Goal: Find specific page/section: Find specific page/section

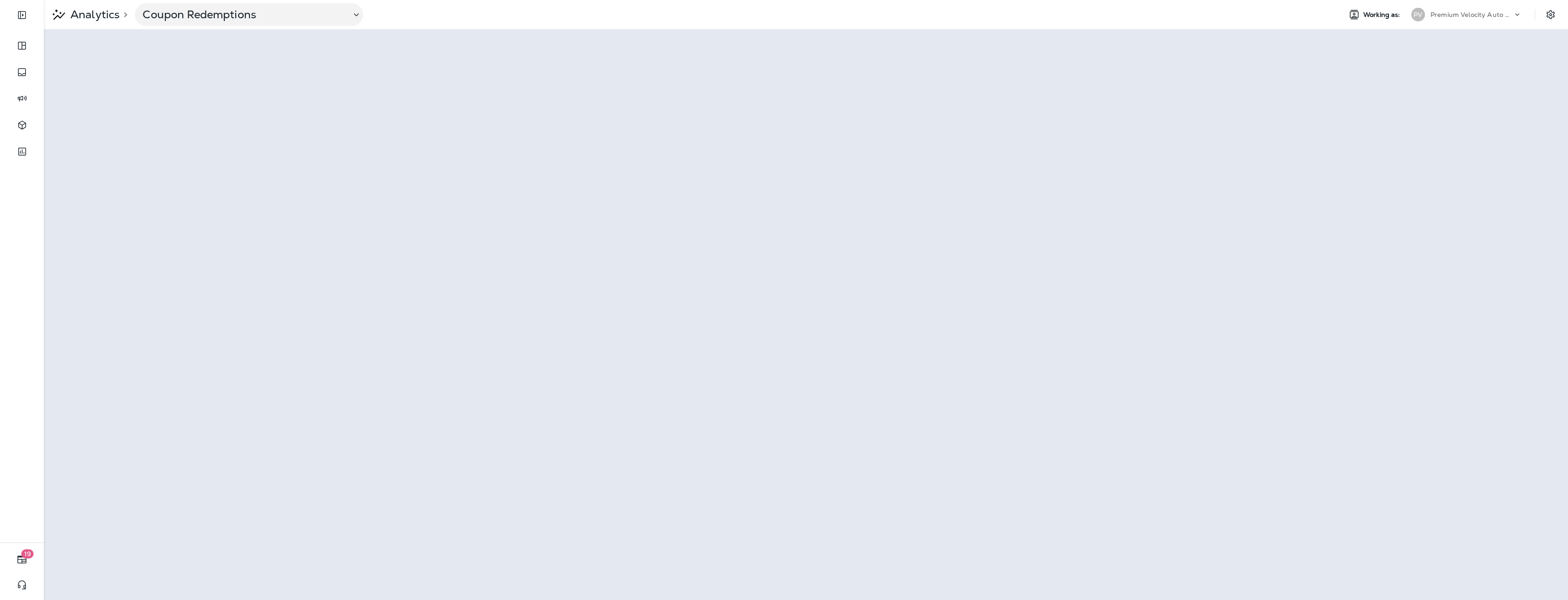
click at [83, 13] on p "Analytics" at bounding box center [93, 14] width 53 height 13
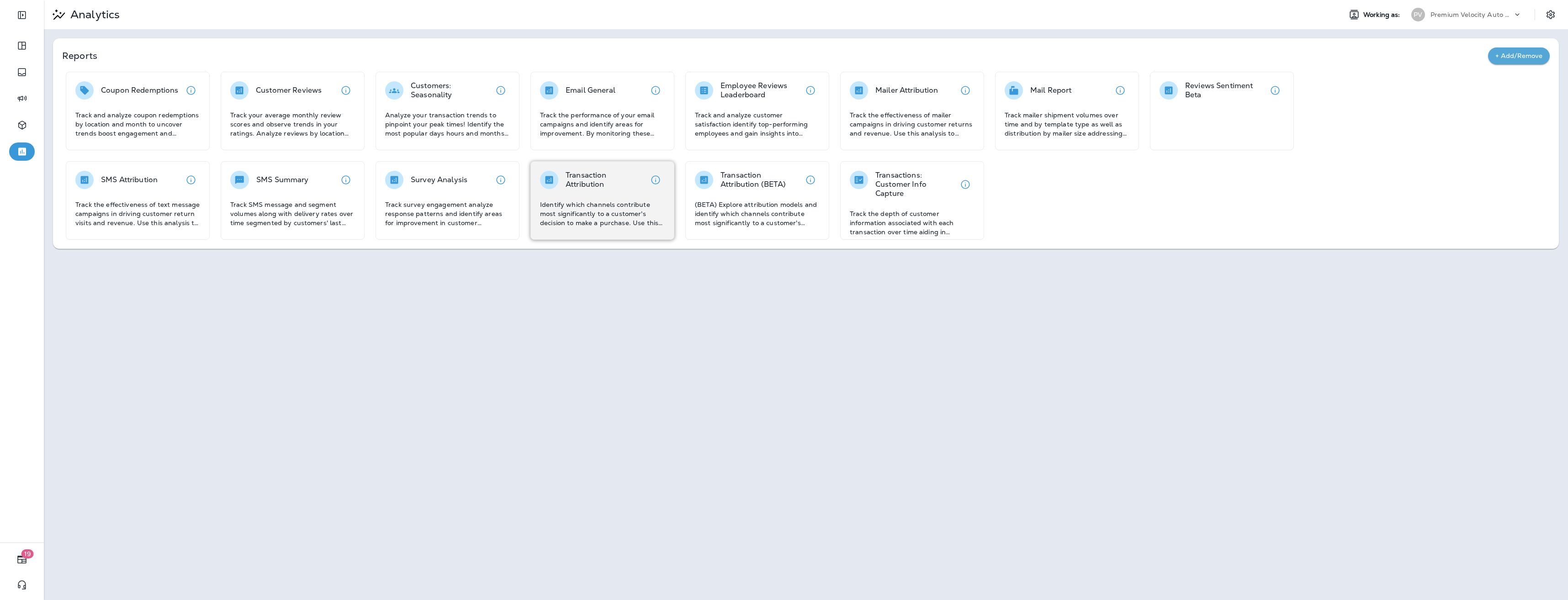
click at [586, 179] on p "Transaction Attribution" at bounding box center [606, 180] width 81 height 18
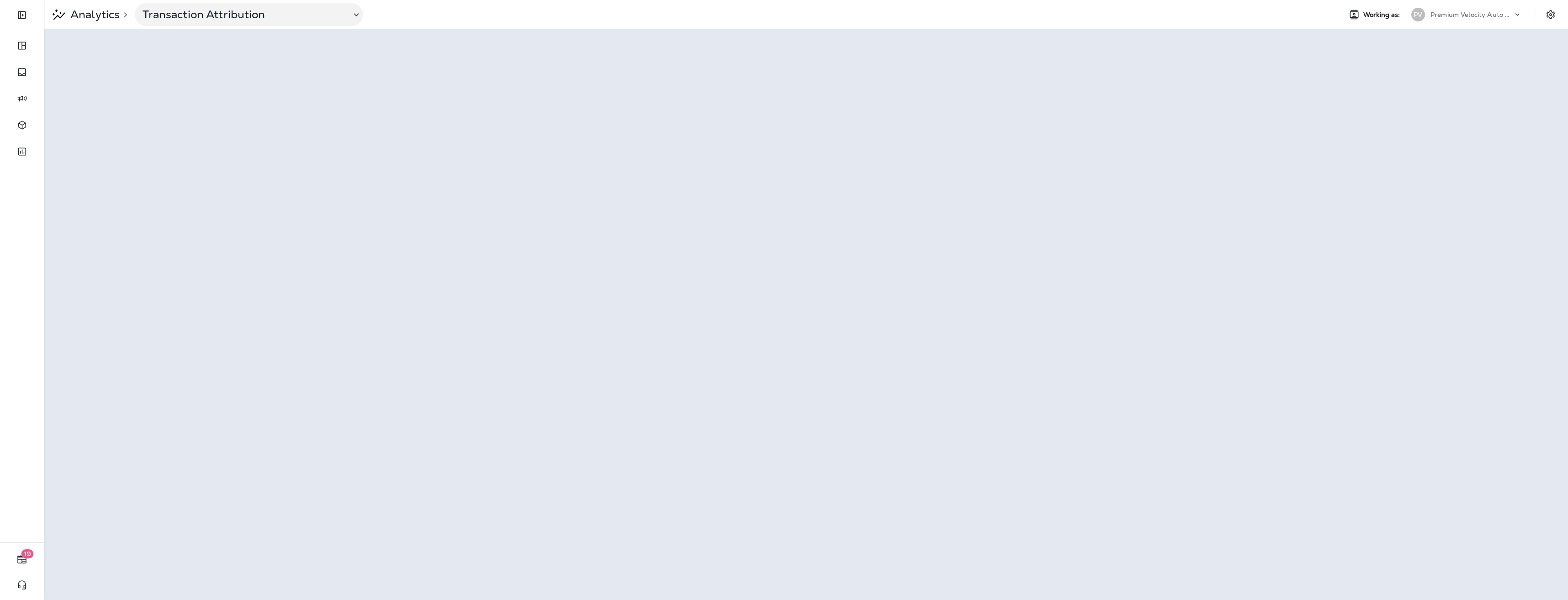
click at [113, 12] on p "Analytics" at bounding box center [93, 14] width 53 height 13
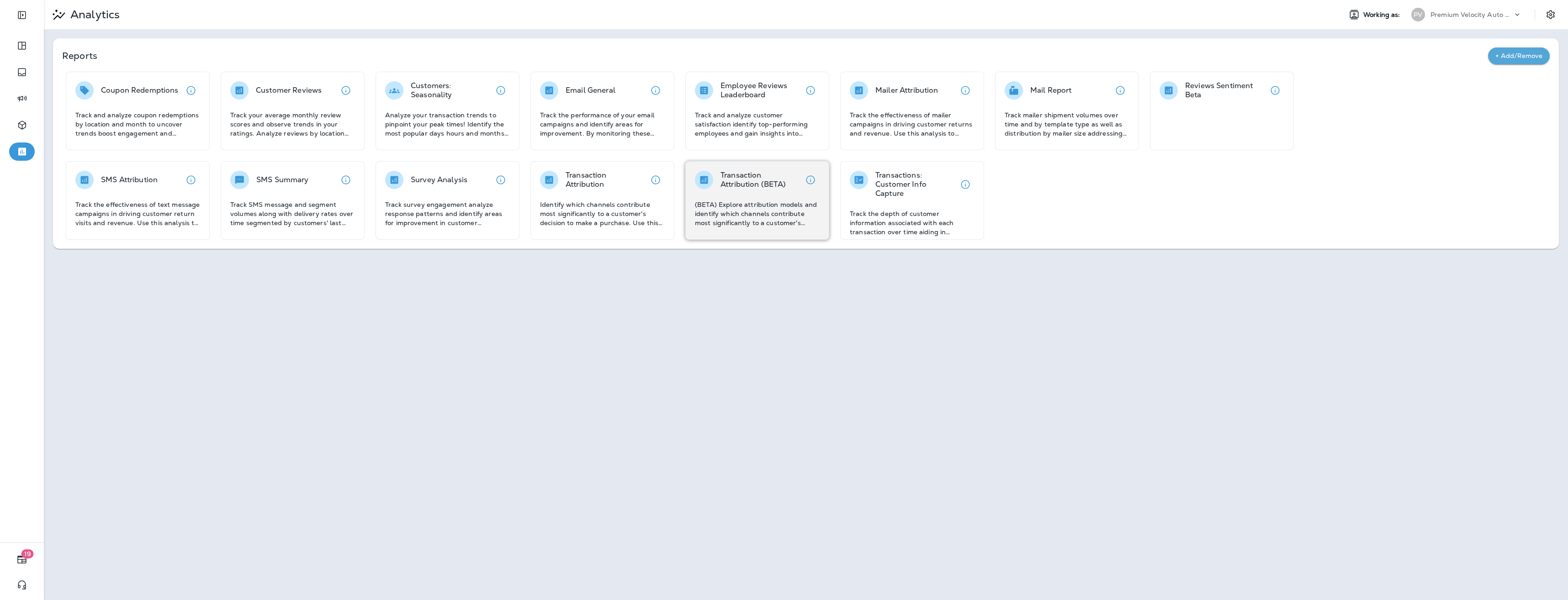
click at [697, 191] on div "Transaction Attribution (BETA) (BETA) Explore attribution models and identify w…" at bounding box center [757, 199] width 124 height 56
